Goal: Task Accomplishment & Management: Manage account settings

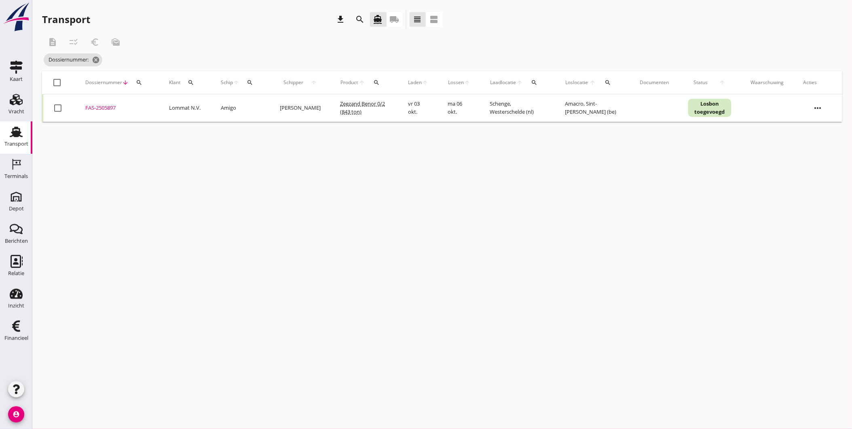
click at [656, 217] on div "cancel You are impersonating another user. Transport download search directions…" at bounding box center [442, 214] width 820 height 429
click at [22, 141] on div "Transport" at bounding box center [16, 143] width 24 height 5
click at [114, 61] on span "Dossiernummer: 5897 cancel" at bounding box center [79, 59] width 71 height 13
click at [112, 58] on icon "cancel" at bounding box center [108, 60] width 8 height 8
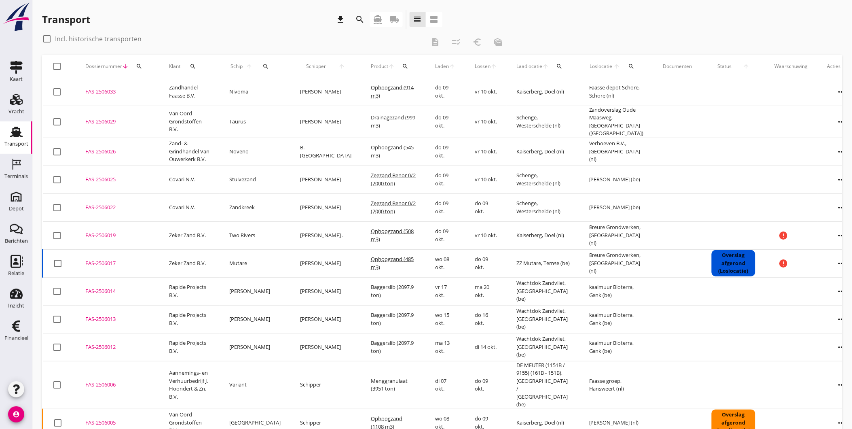
click at [569, 13] on div "Transport download search directions_boat local_shipping view_headline view_age…" at bounding box center [442, 21] width 800 height 23
click at [138, 63] on icon "search" at bounding box center [139, 66] width 6 height 6
click at [156, 90] on input "Zoeken op dossiernummer..." at bounding box center [177, 89] width 84 height 13
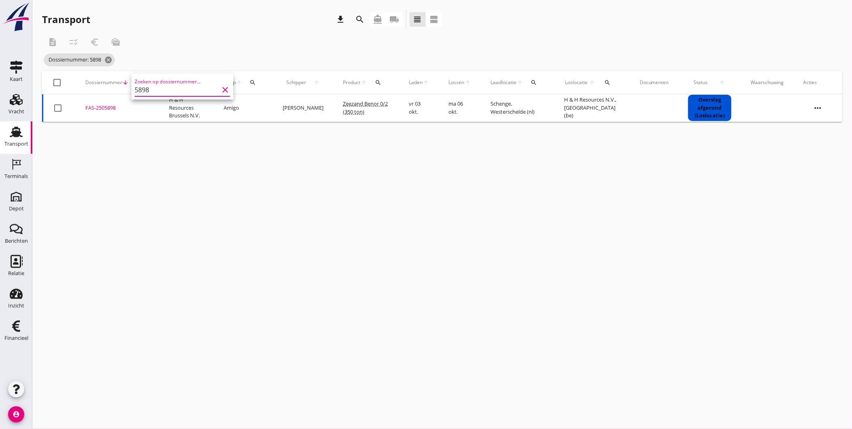
type input "5898"
drag, startPoint x: 149, startPoint y: 192, endPoint x: 144, endPoint y: 190, distance: 5.1
click at [149, 192] on div "cancel You are impersonating another user. Transport download search directions…" at bounding box center [442, 214] width 820 height 429
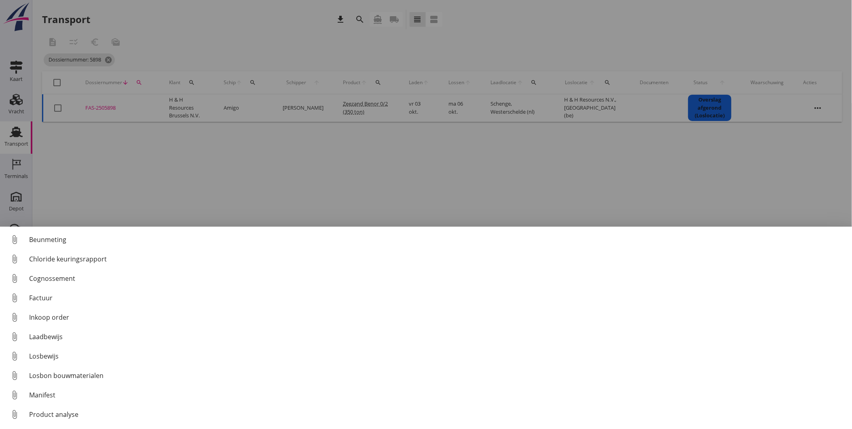
click at [187, 155] on div at bounding box center [426, 214] width 852 height 429
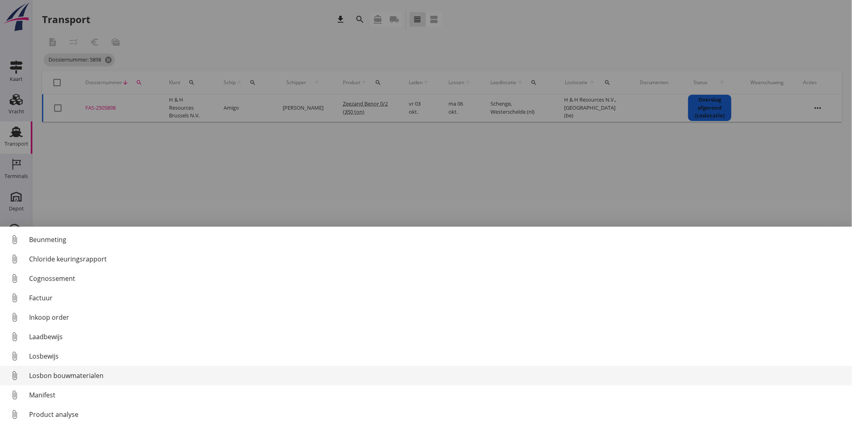
click at [98, 376] on div "Losbon bouwmaterialen" at bounding box center [437, 375] width 816 height 10
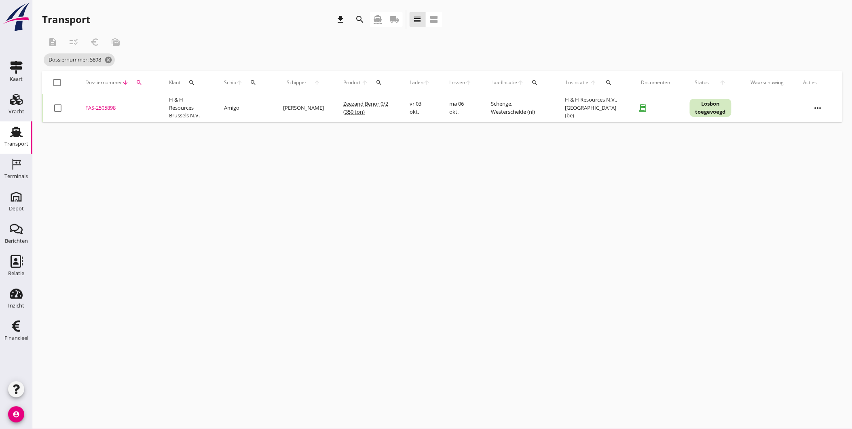
click at [98, 110] on div "FAS-2505898" at bounding box center [117, 108] width 64 height 8
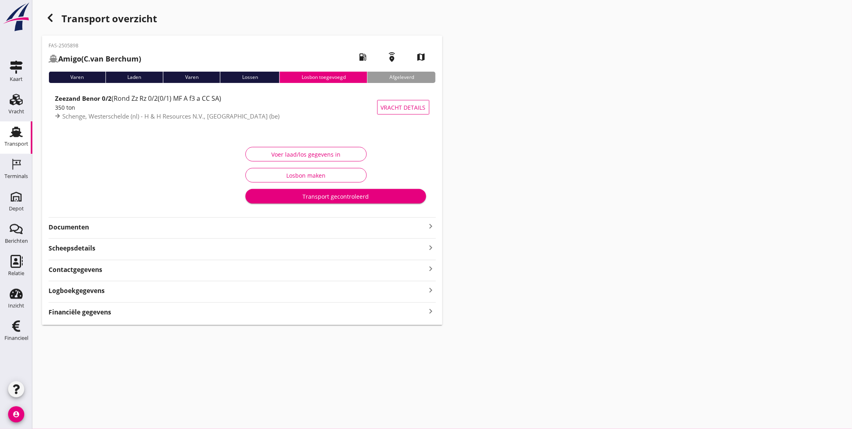
click at [82, 286] on strong "Logboekgegevens" at bounding box center [77, 290] width 56 height 9
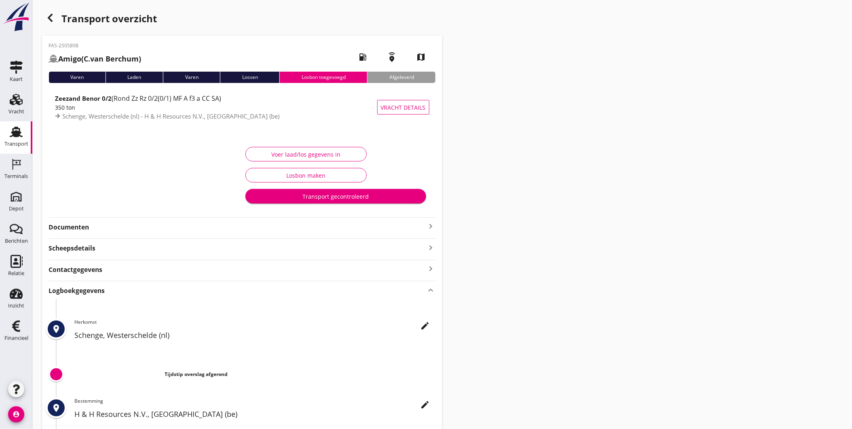
click at [320, 151] on div "Voer laad/los gegevens in" at bounding box center [306, 154] width 108 height 8
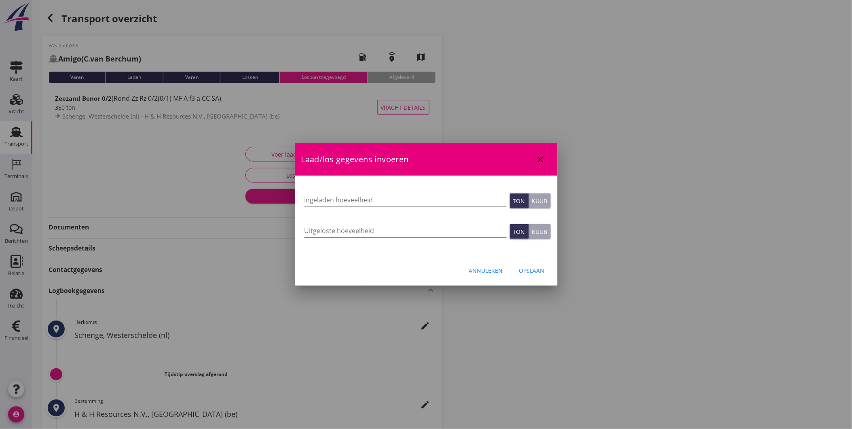
click at [376, 228] on input "Uitgeloste hoeveelheid" at bounding box center [406, 230] width 202 height 13
type input "295"
click at [534, 272] on div "Opslaan" at bounding box center [531, 270] width 25 height 8
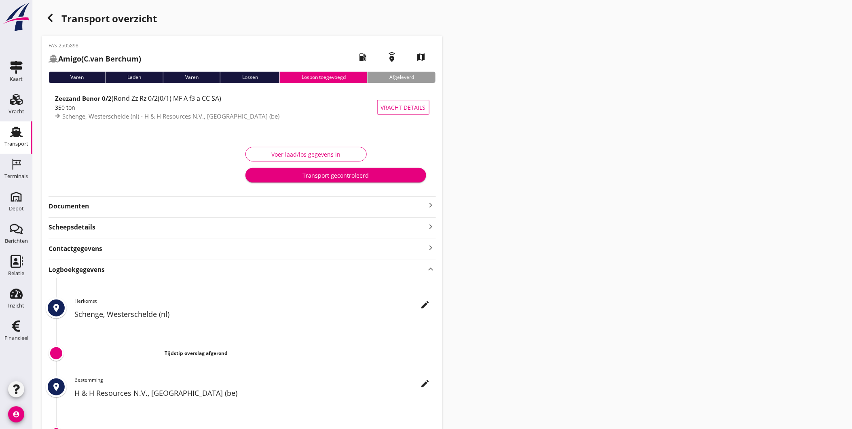
click at [326, 171] on div "Transport gecontroleerd" at bounding box center [336, 175] width 168 height 8
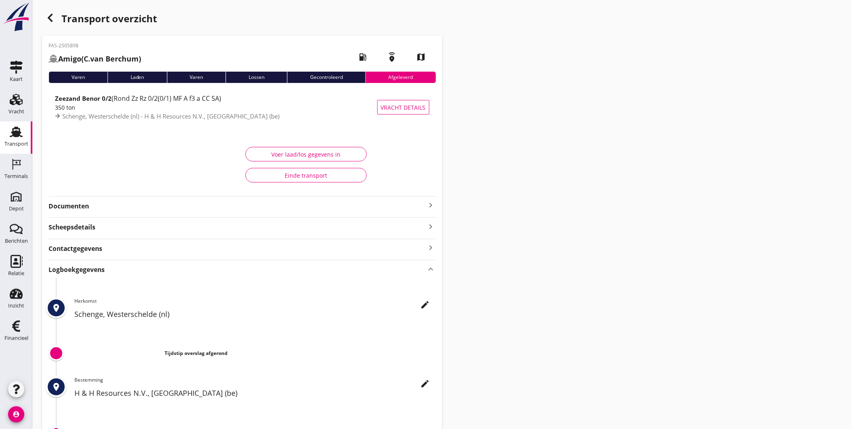
click at [13, 127] on icon "Transport" at bounding box center [16, 131] width 13 height 13
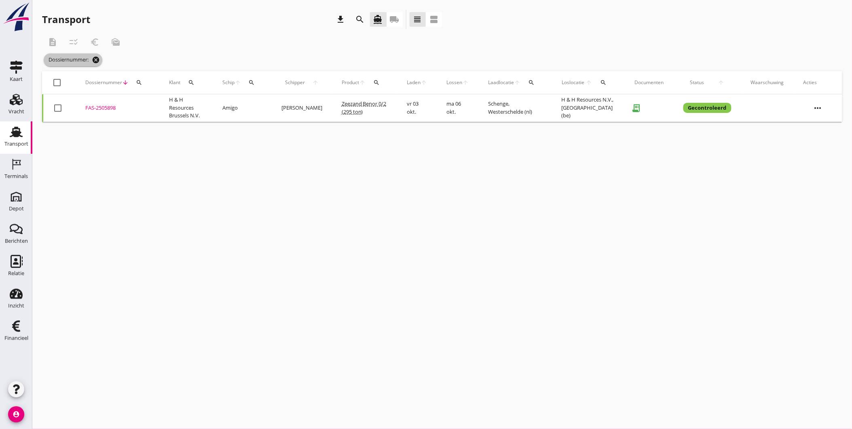
click at [100, 59] on icon "cancel" at bounding box center [96, 60] width 8 height 8
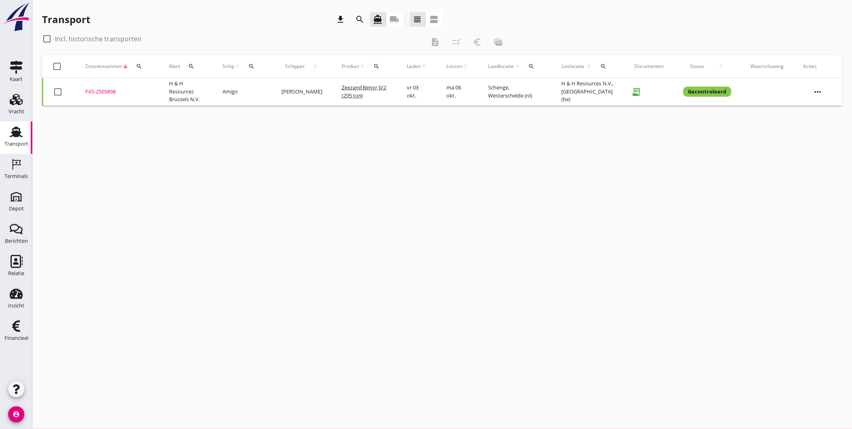
click at [138, 71] on button "search" at bounding box center [139, 66] width 15 height 15
click at [148, 85] on input "Zoeken op dossiernummer..." at bounding box center [177, 89] width 84 height 13
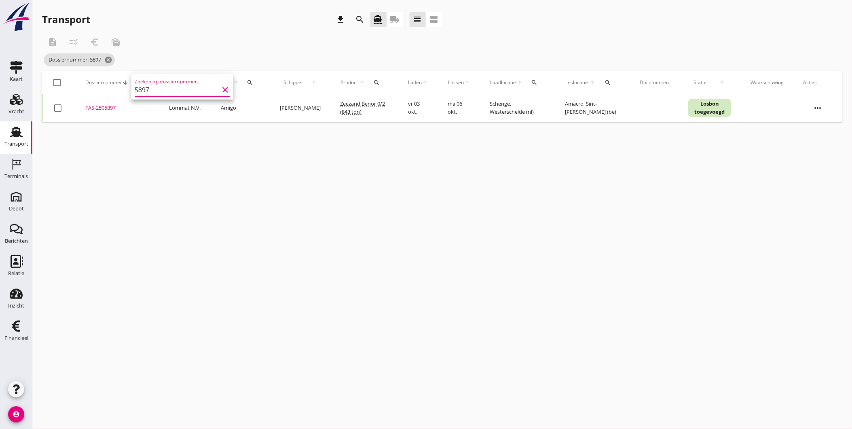
type input "5897"
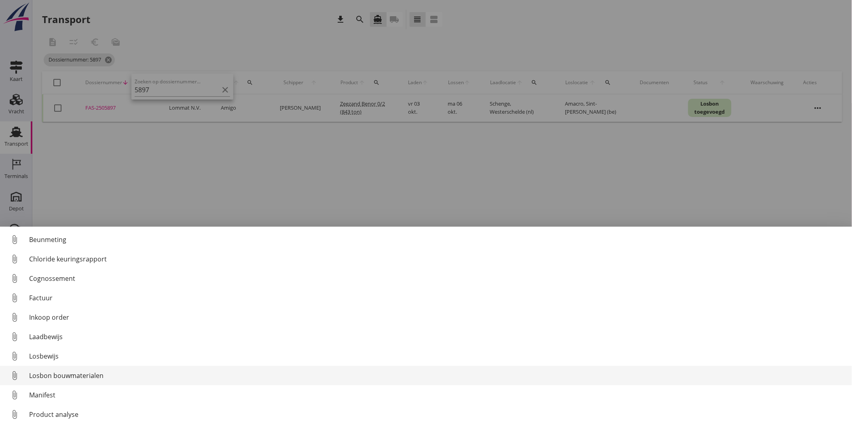
click at [59, 373] on div "Losbon bouwmaterialen" at bounding box center [437, 375] width 816 height 10
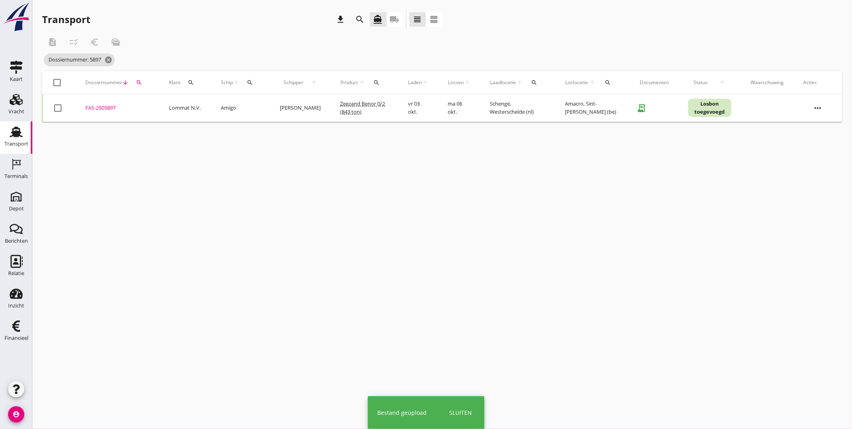
click at [96, 106] on div "FAS-2505897" at bounding box center [117, 108] width 64 height 8
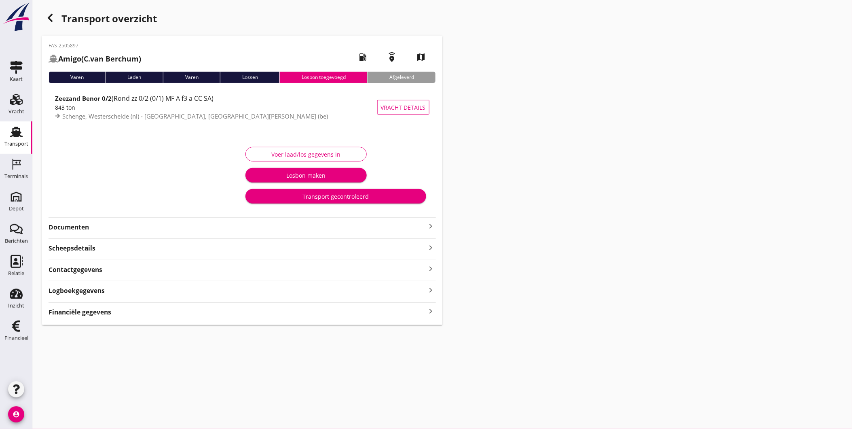
click at [116, 227] on strong "Documenten" at bounding box center [238, 226] width 378 height 9
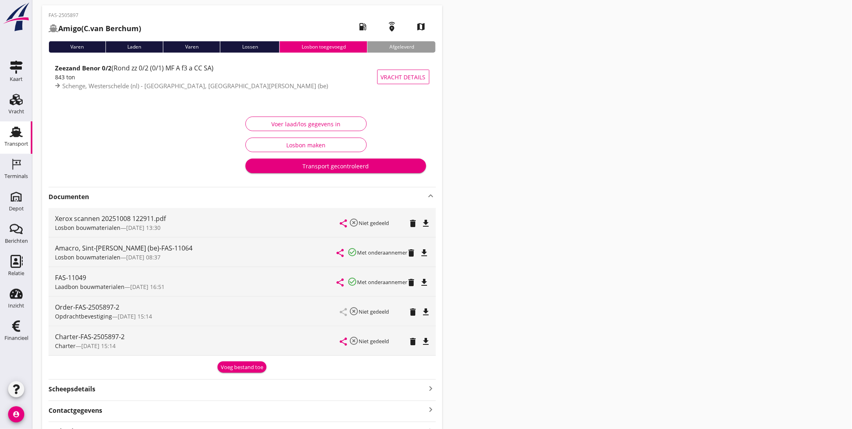
scroll to position [45, 0]
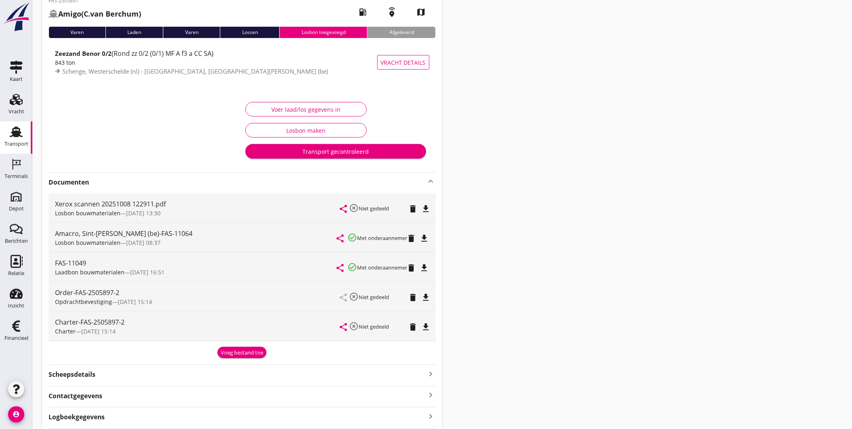
click at [269, 104] on button "Voer laad/los gegevens in" at bounding box center [305, 109] width 121 height 15
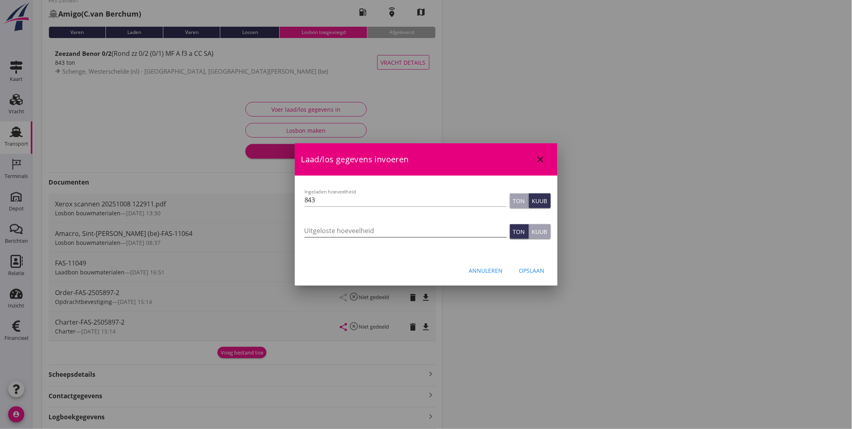
click at [374, 228] on input "Uitgeloste hoeveelheid" at bounding box center [406, 230] width 202 height 13
type input "1038"
click at [536, 271] on div "Opslaan" at bounding box center [531, 270] width 25 height 8
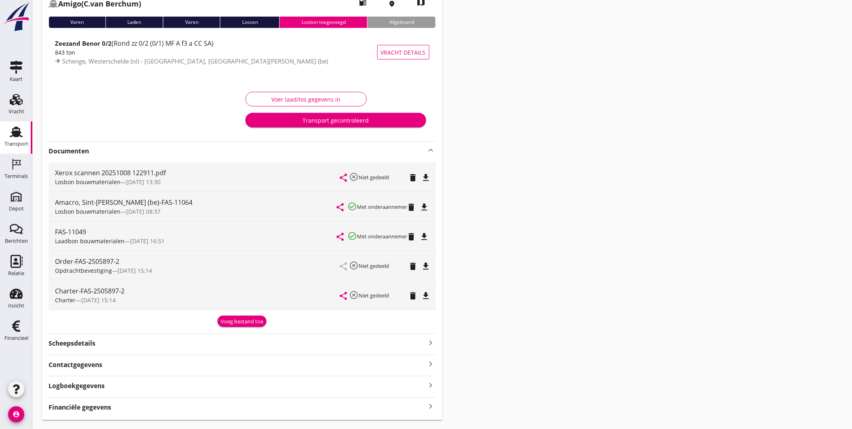
scroll to position [75, 0]
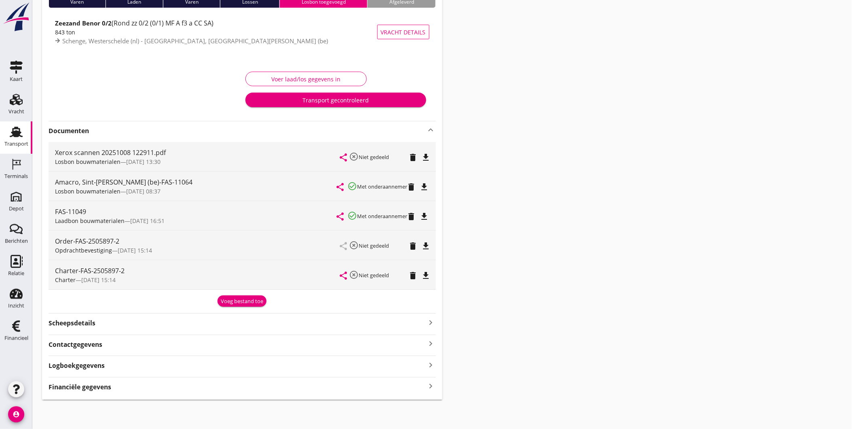
click at [97, 369] on strong "Logboekgegevens" at bounding box center [77, 365] width 56 height 9
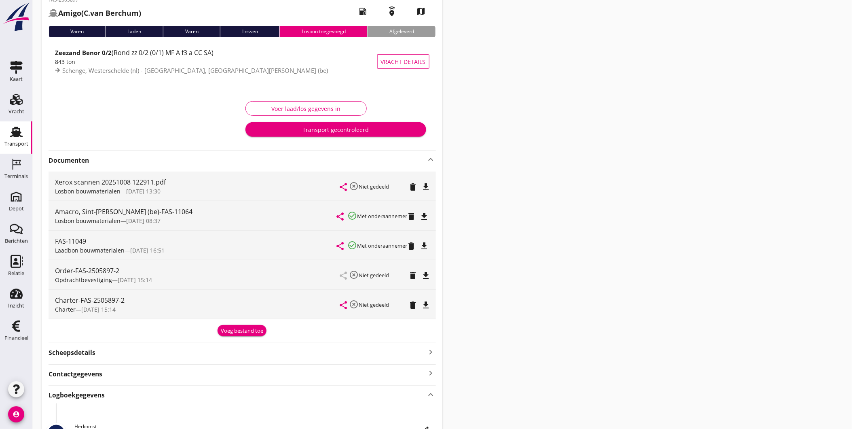
scroll to position [90, 0]
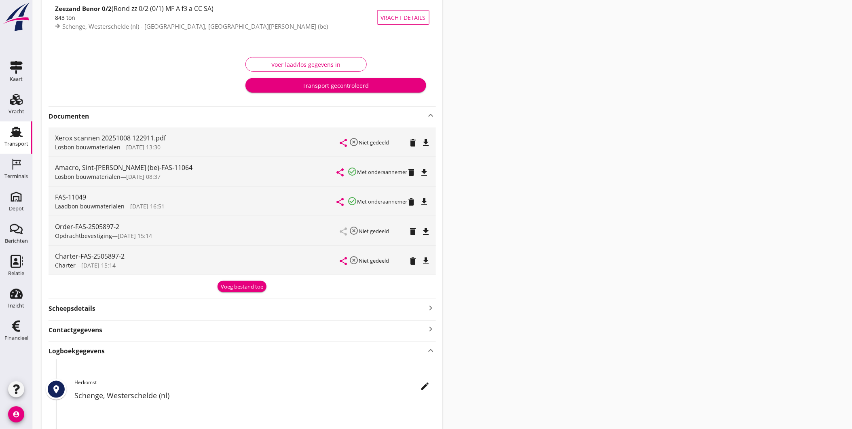
click at [110, 303] on div "Scheepsdetails keyboard_arrow_right" at bounding box center [242, 307] width 387 height 11
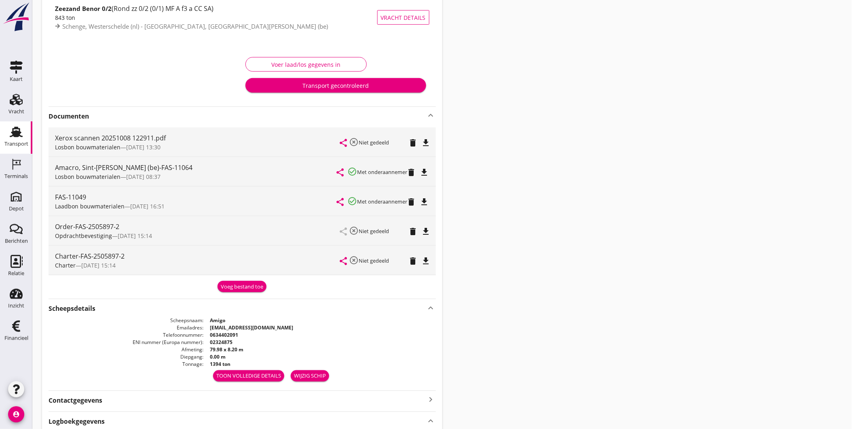
click at [108, 307] on div "Scheepsdetails keyboard_arrow_up" at bounding box center [242, 307] width 387 height 11
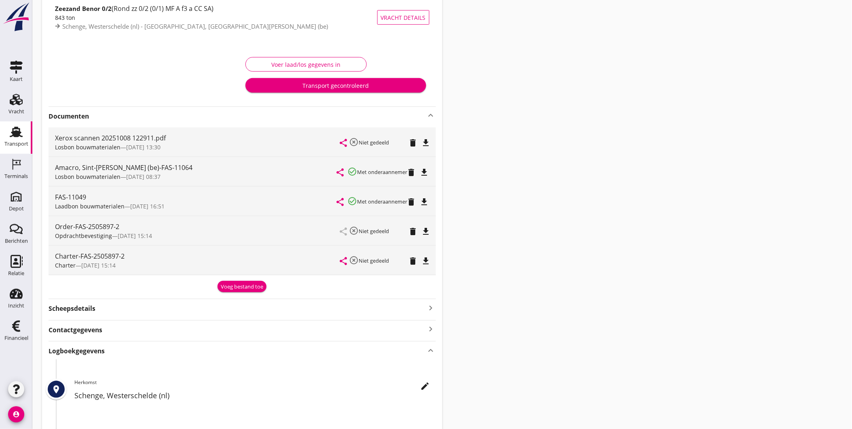
click at [99, 331] on strong "Contactgegevens" at bounding box center [76, 329] width 54 height 9
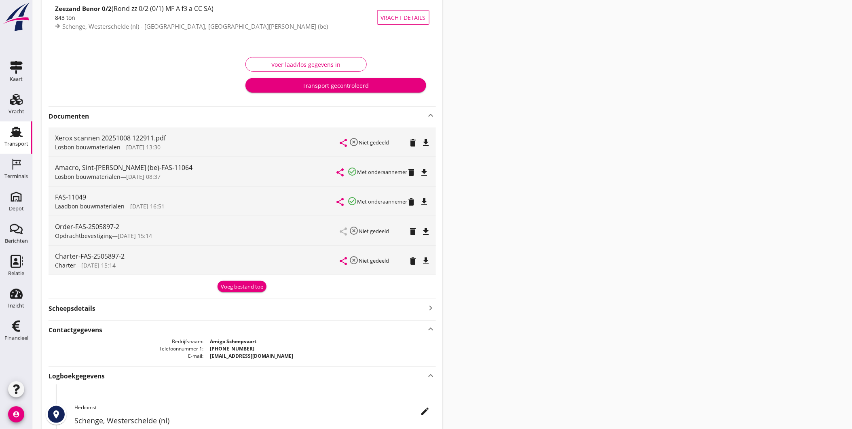
click at [99, 331] on strong "Contactgegevens" at bounding box center [76, 329] width 54 height 9
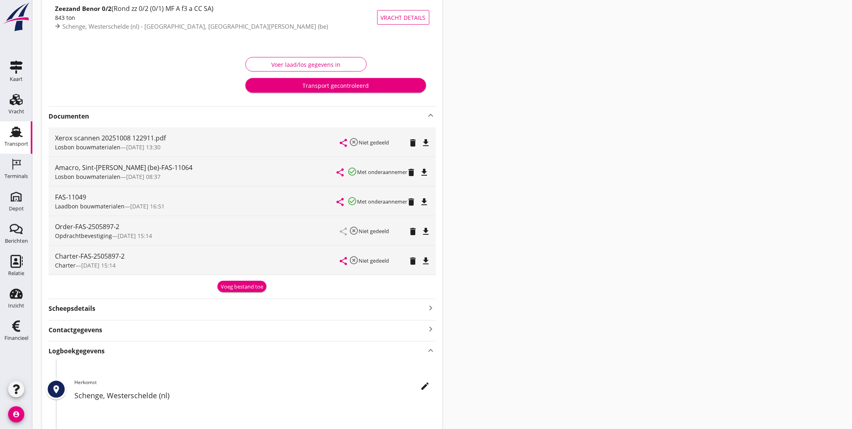
click at [93, 345] on div "Logboekgegevens keyboard_arrow_up" at bounding box center [242, 350] width 387 height 11
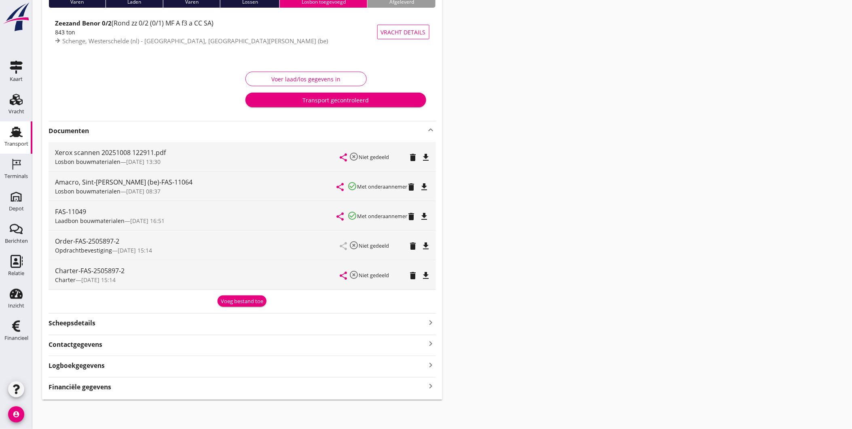
scroll to position [75, 0]
click at [142, 386] on div "Financiële gegevens keyboard_arrow_right" at bounding box center [242, 386] width 387 height 11
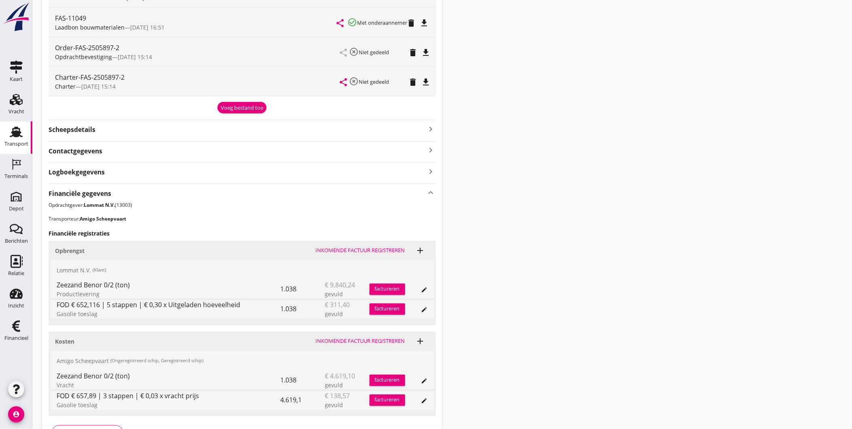
scroll to position [269, 0]
click at [86, 172] on strong "Logboekgegevens" at bounding box center [77, 171] width 56 height 9
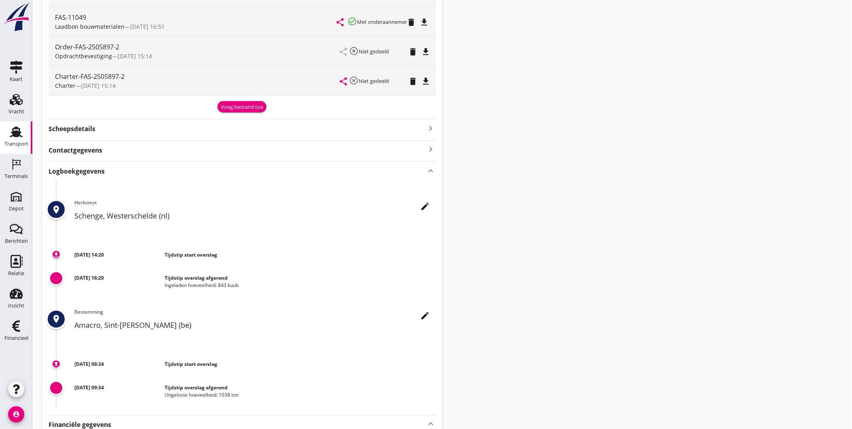
click at [150, 123] on div "Scheepsdetails keyboard_arrow_right" at bounding box center [242, 128] width 387 height 11
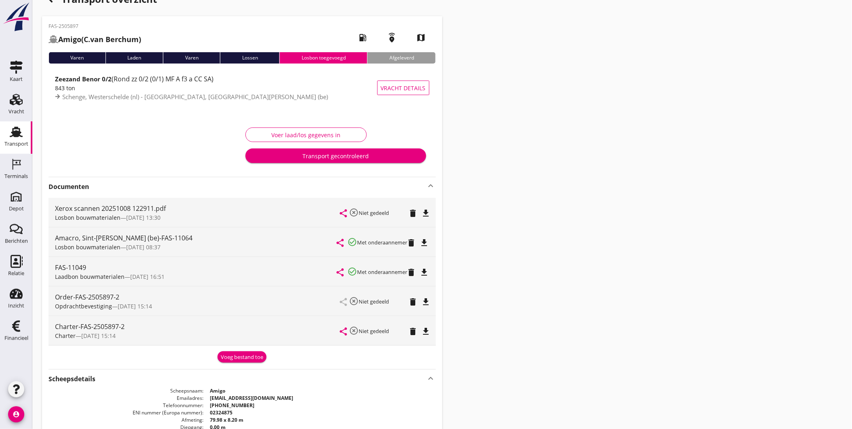
scroll to position [0, 0]
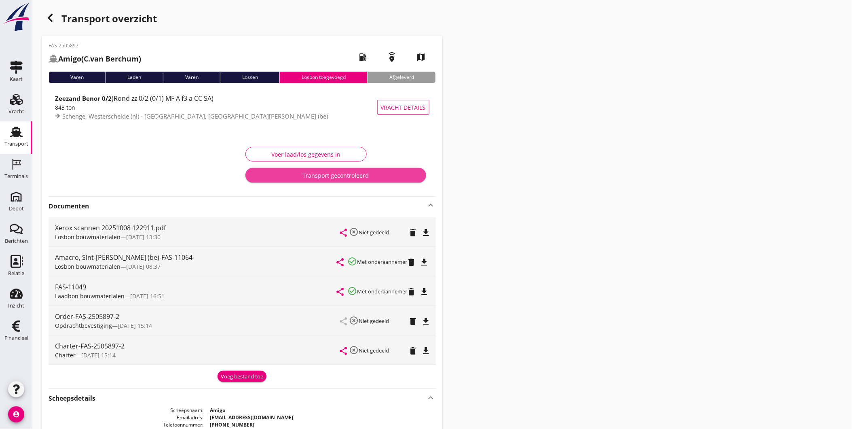
click at [306, 176] on div "Transport gecontroleerd" at bounding box center [336, 175] width 168 height 8
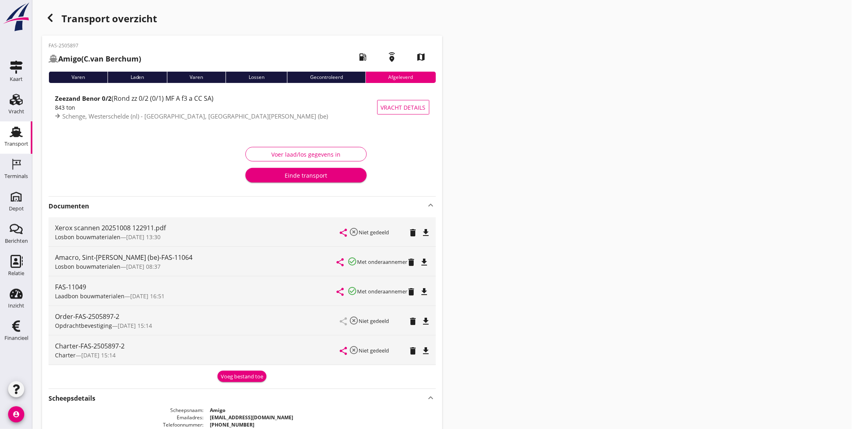
click at [17, 130] on icon "Transport" at bounding box center [16, 131] width 13 height 13
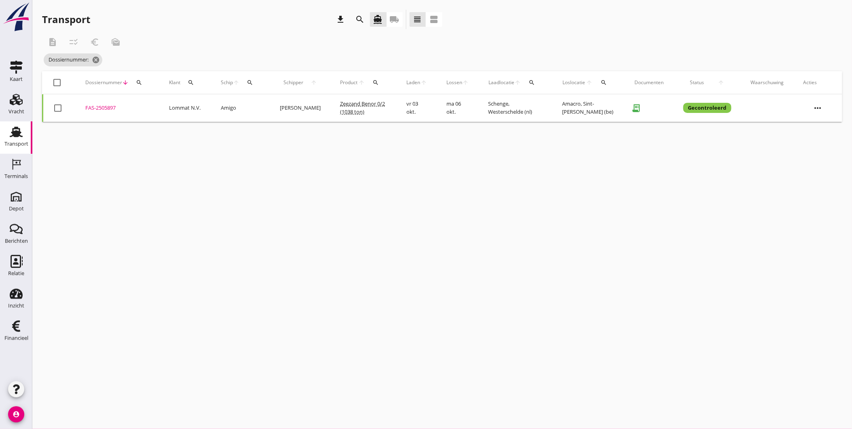
click at [16, 135] on use at bounding box center [16, 132] width 13 height 11
click at [11, 108] on div "Vracht" at bounding box center [16, 111] width 16 height 11
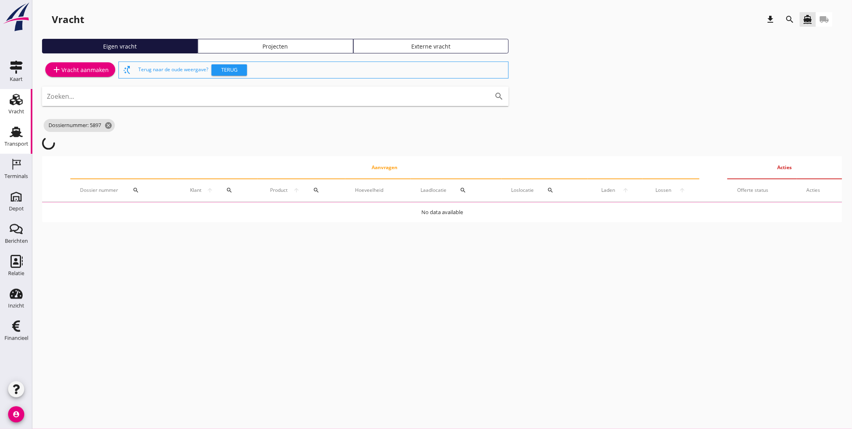
click at [13, 140] on div "Transport" at bounding box center [16, 143] width 24 height 11
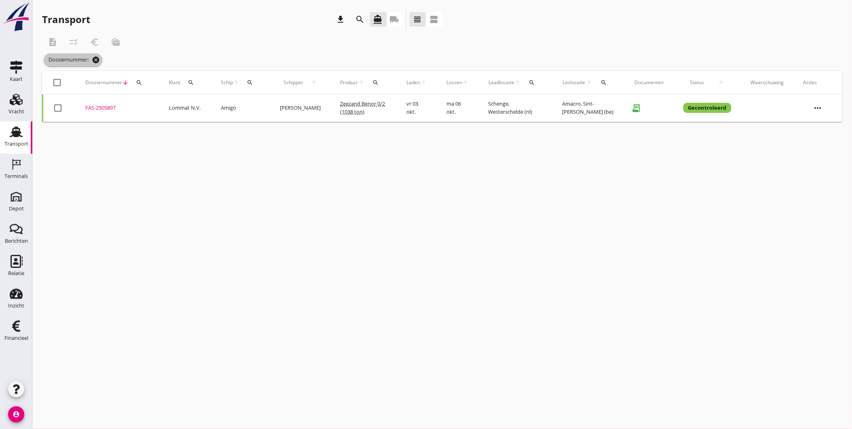
click at [95, 61] on icon "cancel" at bounding box center [96, 60] width 8 height 8
